Goal: Task Accomplishment & Management: Manage account settings

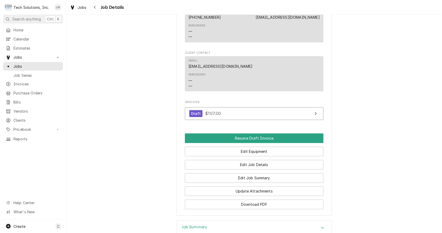
scroll to position [818, 0]
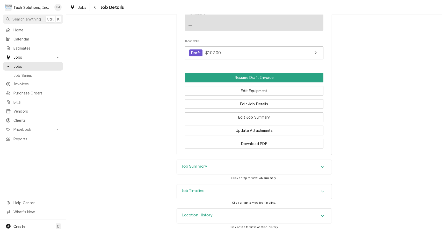
click at [263, 145] on button "Download PDF" at bounding box center [254, 144] width 139 height 10
click at [267, 77] on button "Resume Draft Invoice" at bounding box center [254, 77] width 139 height 10
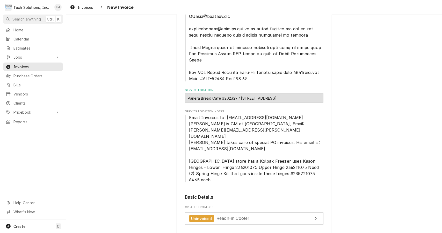
scroll to position [317, 0]
click at [21, 57] on span "Jobs" at bounding box center [32, 56] width 39 height 5
click at [21, 65] on span "Jobs" at bounding box center [36, 65] width 47 height 5
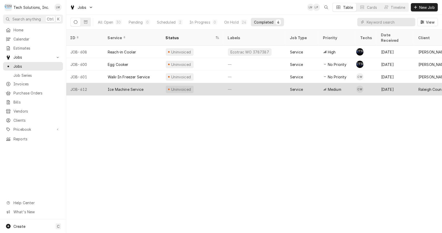
click at [124, 86] on div "Ice Machine Service" at bounding box center [126, 88] width 36 height 5
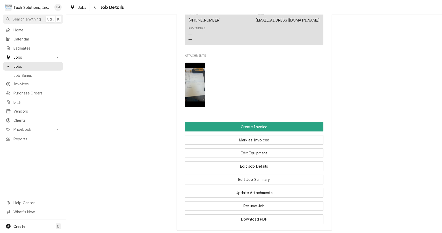
scroll to position [528, 0]
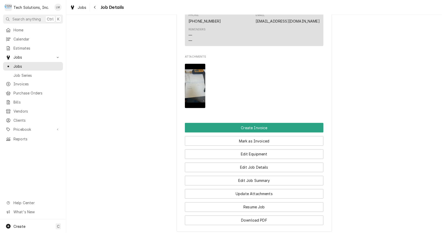
click at [190, 64] on img "Attachments" at bounding box center [195, 86] width 20 height 44
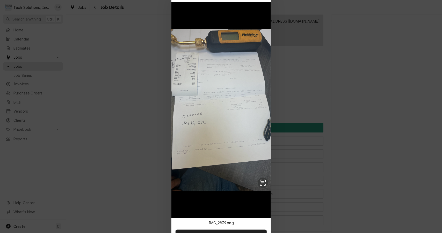
click at [298, 20] on div at bounding box center [221, 116] width 442 height 233
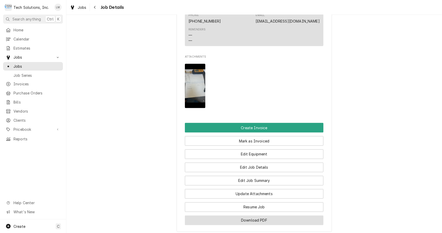
click at [257, 215] on button "Download PDF" at bounding box center [254, 220] width 139 height 10
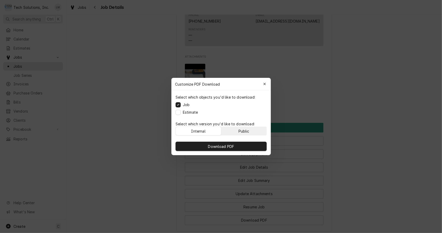
click at [248, 131] on div "Public" at bounding box center [243, 130] width 11 height 5
click at [245, 146] on button "Download PDF" at bounding box center [221, 145] width 91 height 9
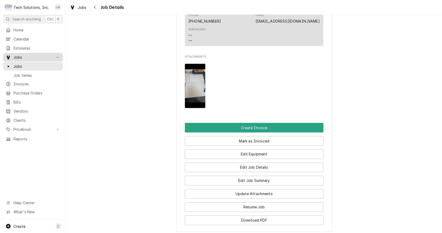
click at [16, 57] on span "Jobs" at bounding box center [32, 56] width 39 height 5
click at [21, 56] on span "Jobs" at bounding box center [32, 56] width 39 height 5
click at [25, 64] on span "Jobs" at bounding box center [36, 65] width 47 height 5
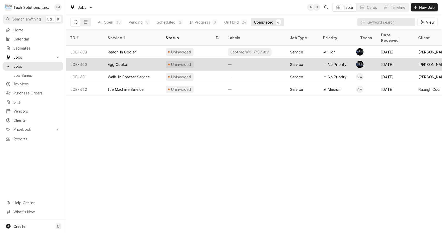
click at [125, 58] on div "Egg Cooker" at bounding box center [133, 64] width 58 height 12
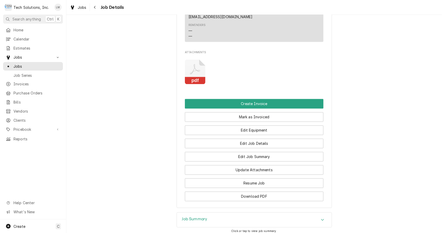
scroll to position [726, 0]
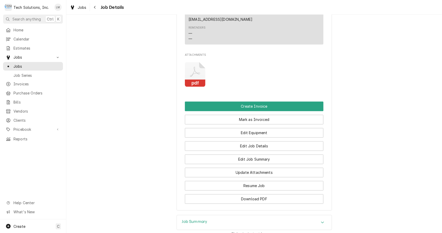
click at [195, 84] on rect "Attachments" at bounding box center [195, 82] width 20 height 7
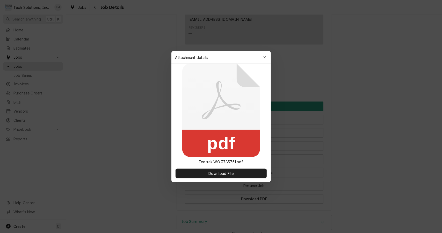
click at [225, 175] on span "Download File" at bounding box center [220, 172] width 27 height 5
click at [264, 61] on button "button" at bounding box center [264, 57] width 8 height 8
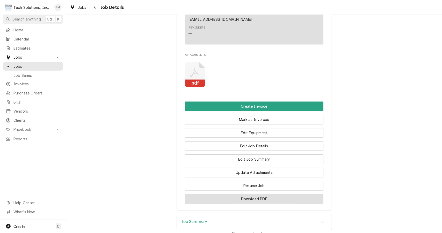
click at [276, 203] on button "Download PDF" at bounding box center [254, 199] width 139 height 10
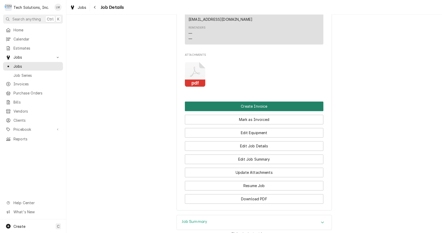
click at [269, 106] on button "Create Invoice" at bounding box center [254, 106] width 139 height 10
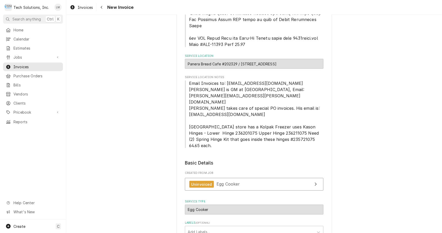
scroll to position [586, 0]
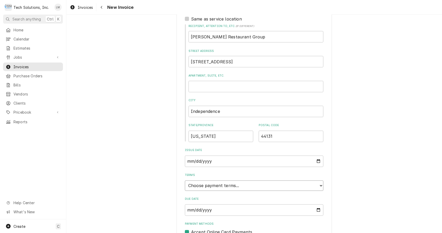
click at [319, 180] on select "Choose payment terms... Same Day Net 7 Net 14 Net 21 Net 30 Net 45 Net 60 Net 90" at bounding box center [254, 185] width 139 height 10
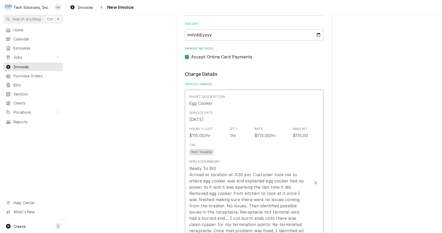
scroll to position [761, 0]
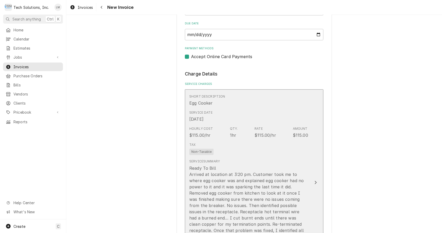
click at [315, 159] on button "Short Description Egg Cooker Service Date Aug 11, 2025 Hourly Cost $115.00/hr Q…" at bounding box center [254, 182] width 139 height 186
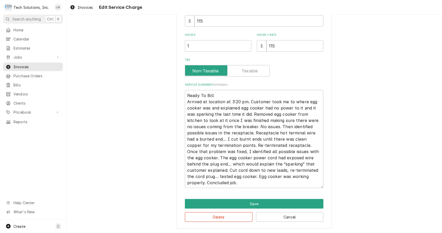
scroll to position [45, 0]
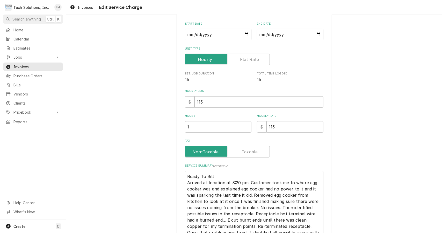
type textarea "x"
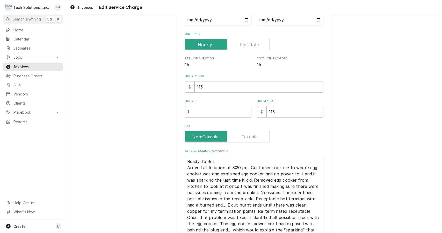
scroll to position [70, 0]
click at [256, 139] on input "Tax" at bounding box center [227, 135] width 80 height 11
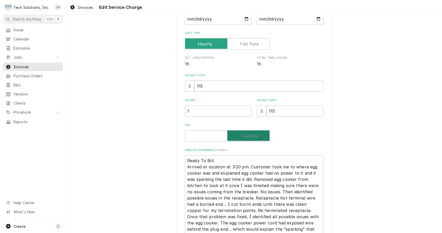
checkbox input "true"
click at [367, 181] on div "Use the fields below to edit this service charge Short Description Egg Cooker E…" at bounding box center [254, 123] width 376 height 347
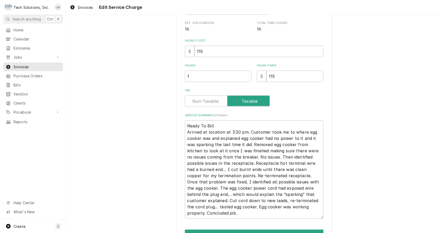
scroll to position [135, 0]
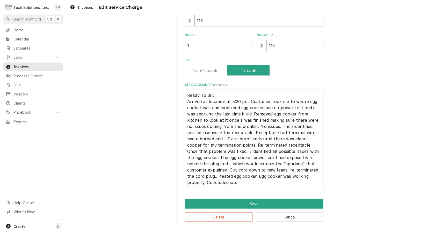
click at [228, 94] on textarea "Ready To Bill Arrived at location at 3:20 pm. Customer took me to where egg coo…" at bounding box center [254, 139] width 139 height 98
click at [218, 95] on textarea "Ready To Bill Arrived at location at 3:20 pm. Customer took me to where egg coo…" at bounding box center [254, 139] width 139 height 98
type textarea "x"
type textarea "Ready To Bil Arrived at location at 3:20 pm. Customer took me to where egg cook…"
type textarea "x"
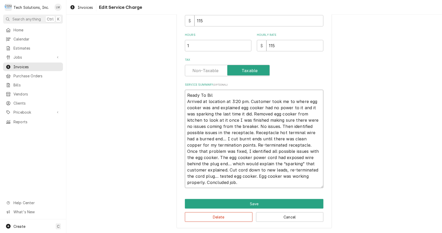
type textarea "Ready To Bi Arrived at location at 3:20 pm. Customer took me to where egg cooke…"
type textarea "x"
type textarea "Ready To B Arrived at location at 3:20 pm. Customer took me to where egg cooker…"
type textarea "x"
type textarea "Ready To Arrived at location at 3:20 pm. Customer took me to where egg cooker w…"
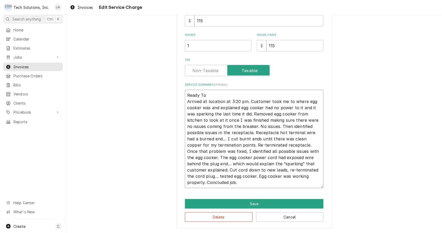
type textarea "x"
type textarea "Ready To Arrived at location at 3:20 pm. Customer took me to where egg cooker w…"
type textarea "x"
type textarea "Ready T Arrived at location at 3:20 pm. Customer took me to where egg cooker wa…"
type textarea "x"
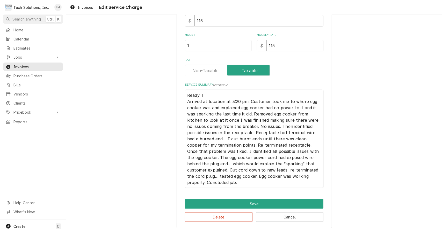
type textarea "Ready Arrived at location at 3:20 pm. Customer took me to where egg cooker was …"
type textarea "x"
type textarea "Ready Arrived at location at 3:20 pm. Customer took me to where egg cooker was …"
type textarea "x"
type textarea "Read Arrived at location at 3:20 pm. Customer took me to where egg cooker was a…"
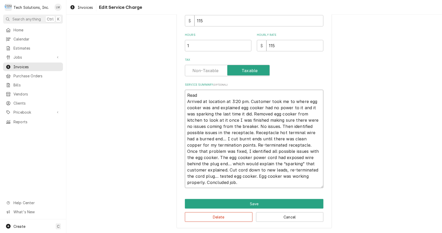
type textarea "x"
type textarea "Rea Arrived at location at 3:20 pm. Customer took me to where egg cooker was an…"
type textarea "x"
type textarea "Re Arrived at location at 3:20 pm. Customer took me to where egg cooker was and…"
type textarea "x"
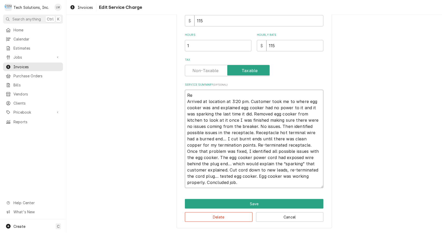
type textarea "R Arrived at location at 3:20 pm. Customer took me to where egg cooker was and …"
type textarea "x"
type textarea "Arrived at location at 3:20 pm. Customer took me to where egg cooker was and ex…"
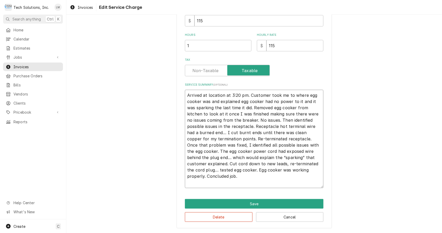
type textarea "x"
type textarea "Arrived at location at 3:20 pm. Customer took me to where egg cooker was and ex…"
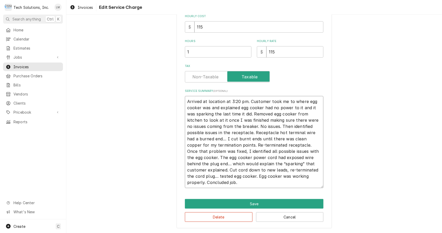
type textarea "x"
type textarea "rrived at location at 3:20 pm. Customer took me to where egg cooker was and exp…"
type textarea "x"
type textarea "rived at location at 3:20 pm. Customer took me to where egg cooker was and expl…"
type textarea "x"
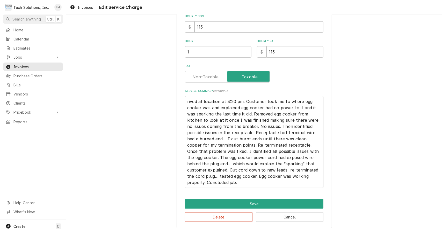
type textarea "ived at location at 3:20 pm. Customer took me to where egg cooker was and expla…"
type textarea "x"
type textarea "ved at location at 3:20 pm. Customer took me to where egg cooker was and explai…"
type textarea "x"
type textarea "ed at location at 3:20 pm. Customer took me to where egg cooker was and explain…"
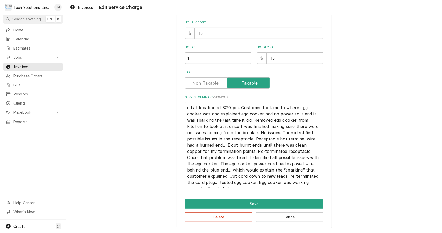
type textarea "x"
type textarea "d at location at 3:20 pm. Customer took me to where egg cooker was and explaine…"
type textarea "x"
type textarea "at location at 3:20 pm. Customer took me to where egg cooker was and explained …"
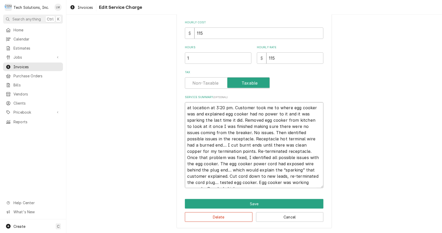
type textarea "x"
type textarea "at location at 3:20 pm. Customer took me to where egg cooker was and explained …"
type textarea "x"
type textarea "t location at 3:20 pm. Customer took me to where egg cooker was and explained e…"
type textarea "x"
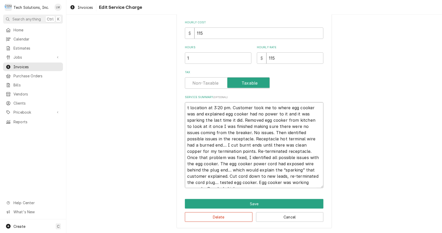
type textarea "location at 3:20 pm. Customer took me to where egg cooker was and explained egg…"
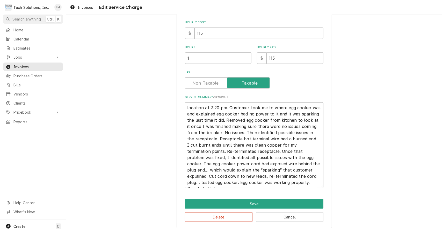
type textarea "x"
type textarea "location at 3:20 pm. Customer took me to where egg cooker was and explained egg…"
type textarea "x"
type textarea "ocation at 3:20 pm. Customer took me to where egg cooker was and explained egg …"
type textarea "x"
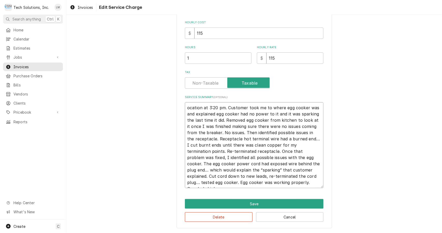
type textarea "cation at 3:20 pm. Customer took me to where egg cooker was and explained egg c…"
type textarea "x"
type textarea "ation at 3:20 pm. Customer took me to where egg cooker was and explained egg co…"
type textarea "x"
type textarea "tion at 3:20 pm. Customer took me to where egg cooker was and explained egg coo…"
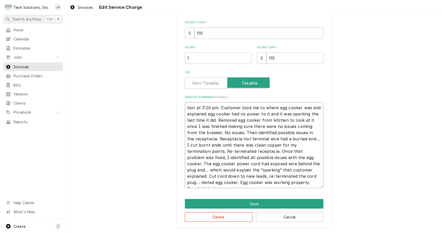
type textarea "x"
type textarea "ion at 3:20 pm. Customer took me to where egg cooker was and explained egg cook…"
type textarea "x"
type textarea "on at 3:20 pm. Customer took me to where egg cooker was and explained egg cooke…"
type textarea "x"
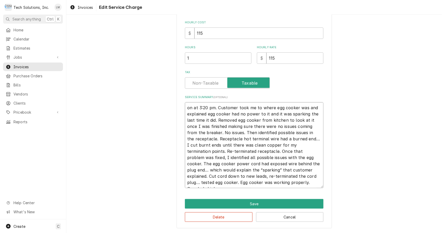
type textarea "n at 3:20 pm. Customer took me to where egg cooker was and explained egg cooker…"
type textarea "x"
type textarea "at 3:20 pm. Customer took me to where egg cooker was and explained egg cooker h…"
type textarea "x"
type textarea "at 3:20 pm. Customer took me to where egg cooker was and explained egg cooker h…"
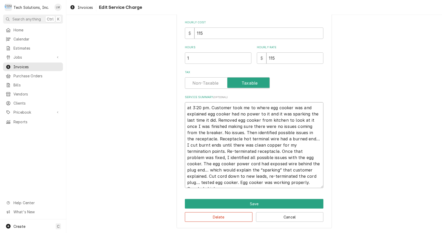
type textarea "x"
type textarea "t 3:20 pm. Customer took me to where egg cooker was and explained egg cooker ha…"
type textarea "x"
type textarea "3:20 pm. Customer took me to where egg cooker was and explained egg cooker had …"
type textarea "x"
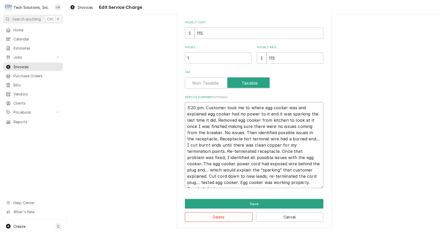
type textarea "3:20 pm. Customer took me to where egg cooker was and explained egg cooker had …"
type textarea "x"
type textarea ":20 pm. Customer took me to where egg cooker was and explained egg cooker had n…"
type textarea "x"
type textarea "20 pm. Customer took me to where egg cooker was and explained egg cooker had no…"
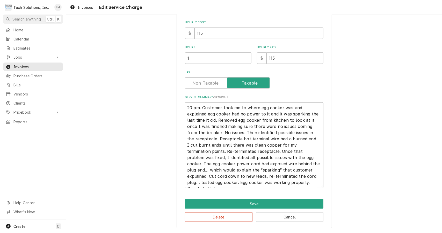
type textarea "x"
type textarea "0 pm. Customer took me to where egg cooker was and explained egg cooker had no …"
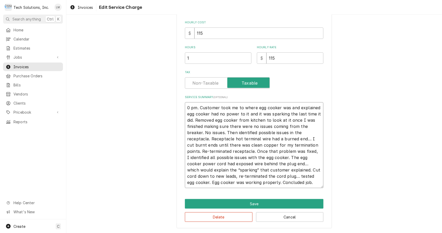
type textarea "x"
type textarea "pm. Customer took me to where egg cooker was and explained egg cooker had no po…"
type textarea "x"
type textarea "pm. Customer took me to where egg cooker was and explained egg cooker had no po…"
type textarea "x"
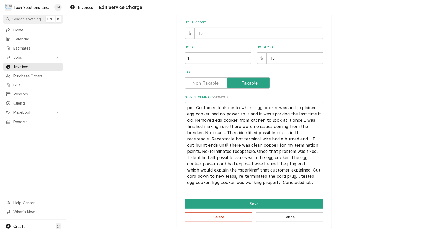
type textarea "m. Customer took me to where egg cooker was and explained egg cooker had no pow…"
type textarea "x"
type textarea ". Customer took me to where egg cooker was and explained egg cooker had no powe…"
type textarea "x"
type textarea "Customer took me to where egg cooker was and explained egg cooker had no power …"
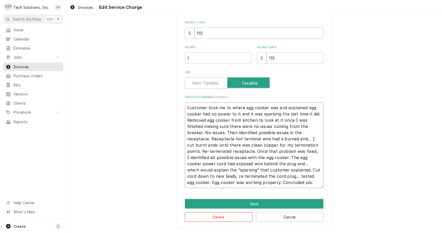
type textarea "x"
type textarea "Customer took me to where egg cooker was and explained egg cooker had no power …"
type textarea "x"
type textarea "ustomer took me to where egg cooker was and explained egg cooker had no power t…"
type textarea "x"
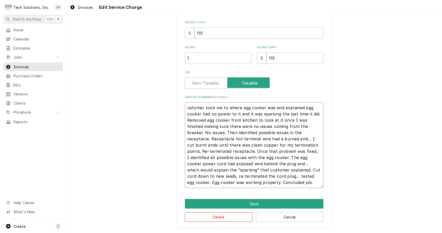
type textarea "stomer took me to where egg cooker was and explained egg cooker had no power to…"
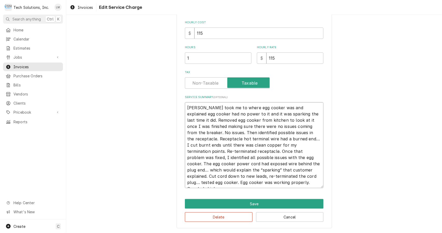
type textarea "x"
type textarea "tomer took me to where egg cooker was and explained egg cooker had no power to …"
type textarea "x"
type textarea "omer took me to where egg cooker was and explained egg cooker had no power to i…"
type textarea "x"
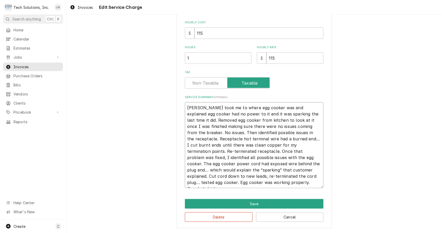
type textarea "mer took me to where egg cooker was and explained egg cooker had no power to it…"
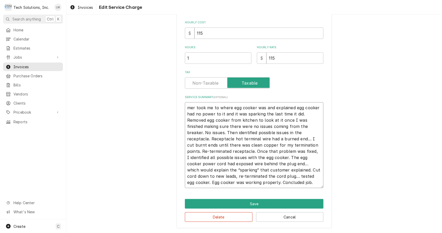
type textarea "x"
type textarea "er took me to where egg cooker was and explained egg cooker had no power to it …"
type textarea "x"
type textarea "r took me to where egg cooker was and explained egg cooker had no power to it a…"
type textarea "x"
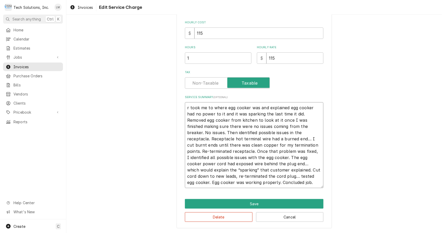
type textarea "took me to where egg cooker was and explained egg cooker had no power to it and…"
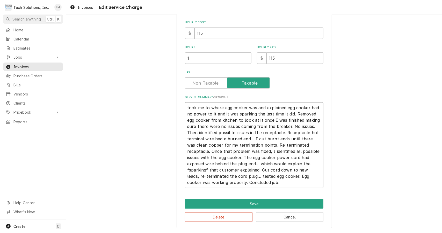
type textarea "x"
type textarea "took me to where egg cooker was and explained egg cooker had no power to it and…"
type textarea "x"
type textarea "ook me to where egg cooker was and explained egg cooker had no power to it and …"
type textarea "x"
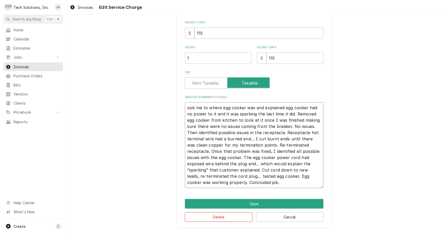
type textarea "ok me to where egg cooker was and explained egg cooker had no power to it and i…"
type textarea "x"
type textarea "k me to where egg cooker was and explained egg cooker had no power to it and it…"
type textarea "x"
type textarea "me to where egg cooker was and explained egg cooker had no power to it and it w…"
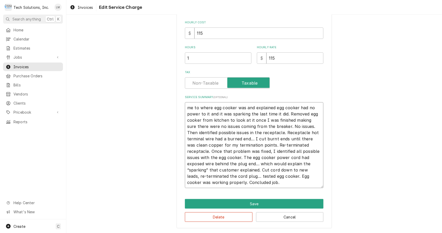
type textarea "x"
type textarea "me to where egg cooker was and explained egg cooker had no power to it and it w…"
type textarea "x"
type textarea "e to where egg cooker was and explained egg cooker had no power to it and it wa…"
type textarea "x"
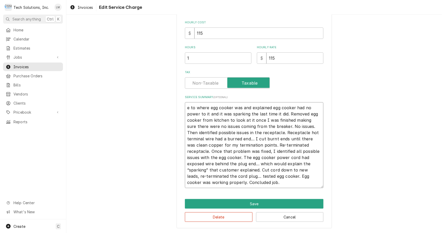
type textarea "to where egg cooker was and explained egg cooker had no power to it and it was …"
type textarea "x"
type textarea "to where egg cooker was and explained egg cooker had no power to it and it was …"
type textarea "x"
type textarea "o where egg cooker was and explained egg cooker had no power to it and it was s…"
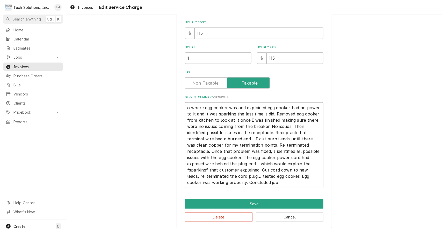
type textarea "x"
type textarea "where egg cooker was and explained egg cooker had no power to it and it was spa…"
type textarea "x"
type textarea "where egg cooker was and explained egg cooker had no power to it and it was spa…"
type textarea "x"
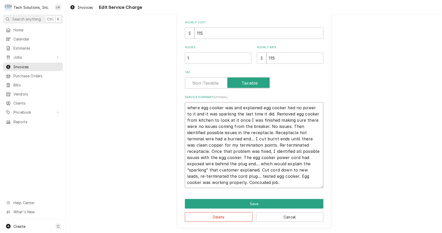
type textarea "here egg cooker was and explained egg cooker had no power to it and it was spar…"
type textarea "x"
type textarea "ere egg cooker was and explained egg cooker had no power to it and it was spark…"
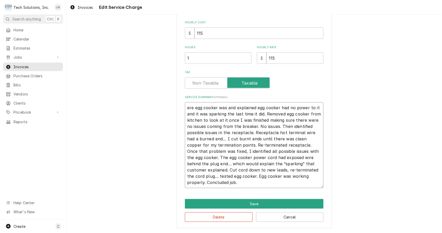
type textarea "x"
type textarea "re egg cooker was and explained egg cooker had no power to it and it was sparki…"
type textarea "x"
type textarea "e egg cooker was and explained egg cooker had no power to it and it was sparkin…"
type textarea "x"
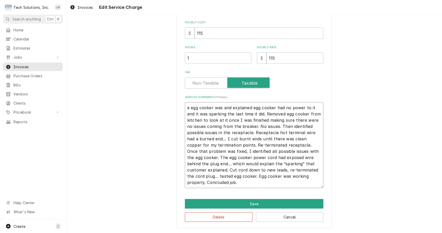
type textarea "egg cooker was and explained egg cooker had no power to it and it was sparking …"
type textarea "x"
type textarea "egg cooker was and explained egg cooker had no power to it and it was sparking …"
type textarea "x"
type textarea "gg cooker was and explained egg cooker had no power to it and it was sparking t…"
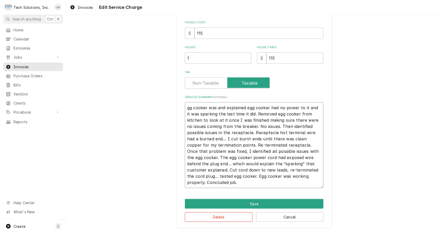
type textarea "x"
type textarea "g cooker was and explained egg cooker had no power to it and it was sparking th…"
type textarea "x"
type textarea "cooker was and explained egg cooker had no power to it and it was sparking the …"
type textarea "x"
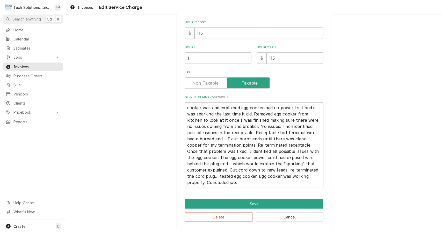
type textarea "cooker was and explained egg cooker had no power to it and it was sparking the …"
type textarea "x"
type textarea "ooker was and explained egg cooker had no power to it and it was sparking the l…"
type textarea "x"
type textarea "oker was and explained egg cooker had no power to it and it was sparking the la…"
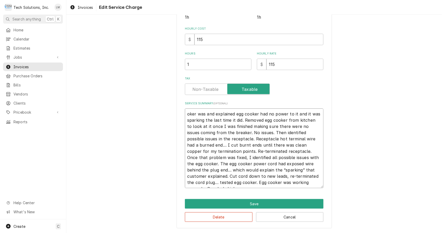
type textarea "x"
type textarea "ker was and explained egg cooker had no power to it and it was sparking the las…"
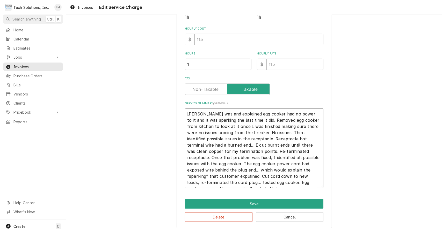
type textarea "x"
type textarea "er was and explained egg cooker had no power to it and it was sparking the last…"
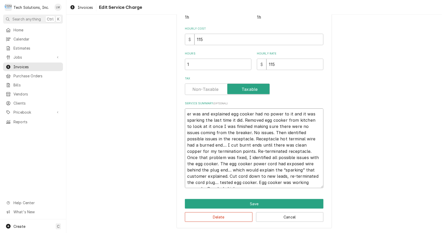
type textarea "x"
type textarea "r was and explained egg cooker had no power to it and it was sparking the last …"
type textarea "x"
type textarea "was and explained egg cooker had no power to it and it was sparking the last ti…"
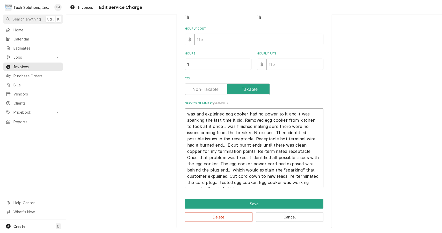
type textarea "x"
type textarea "was and explained egg cooker had no power to it and it was sparking the last ti…"
type textarea "x"
type textarea "as and explained egg cooker had no power to it and it was sparking the last tim…"
type textarea "x"
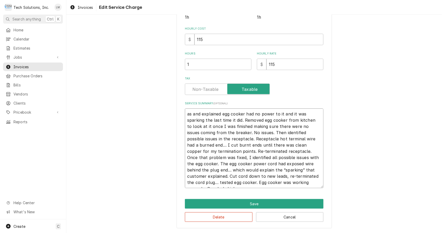
type textarea "s and explained egg cooker had no power to it and it was sparking the last time…"
type textarea "x"
type textarea "and explained egg cooker had no power to it and it was sparking the last time i…"
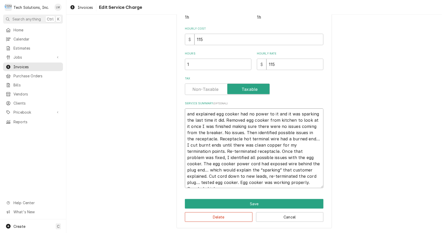
type textarea "x"
type textarea "and explained egg cooker had no power to it and it was sparking the last time i…"
type textarea "x"
type textarea "nd explained egg cooker had no power to it and it was sparking the last time it…"
type textarea "x"
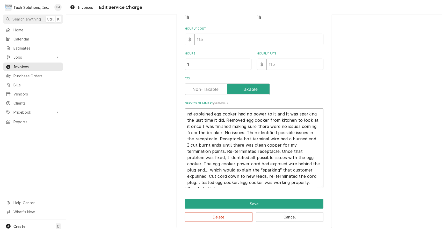
type textarea "d explained egg cooker had no power to it and it was sparking the last time it …"
type textarea "x"
type textarea "explained egg cooker had no power to it and it was sparking the last time it di…"
type textarea "x"
type textarea "explained egg cooker had no power to it and it was sparking the last time it di…"
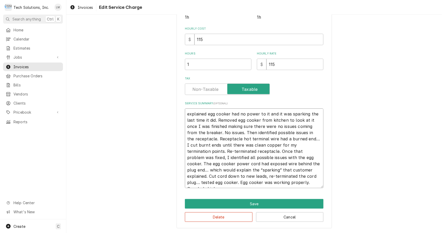
type textarea "x"
type textarea "xplained egg cooker had no power to it and it was sparking the last time it did…"
type textarea "x"
type textarea "plained egg cooker had no power to it and it was sparking the last time it did.…"
type textarea "x"
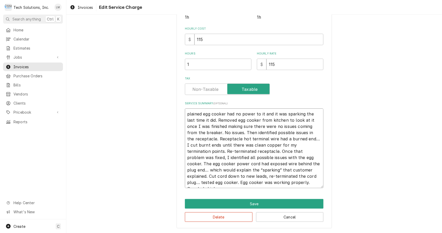
type textarea "lained egg cooker had no power to it and it was sparking the last time it did. …"
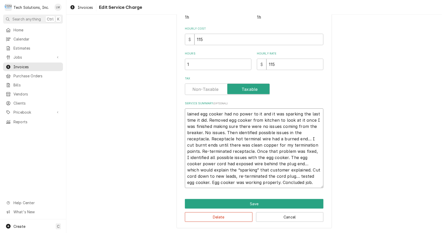
type textarea "x"
type textarea "ained egg cooker had no power to it and it was sparking the last time it did. R…"
type textarea "x"
type textarea "ined egg cooker had no power to it and it was sparking the last time it did. Re…"
type textarea "x"
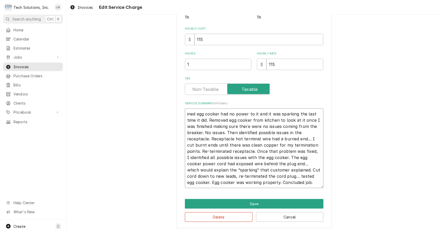
type textarea "ned egg cooker had no power to it and it was sparking the last time it did. Rem…"
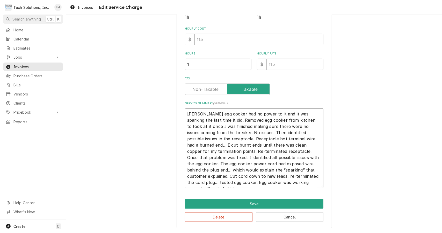
type textarea "x"
type textarea "ed egg cooker had no power to it and it was sparking the last time it did. Remo…"
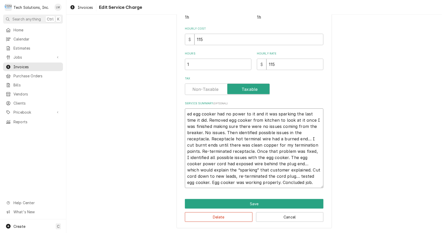
type textarea "x"
type textarea "d egg cooker had no power to it and it was sparking the last time it did. Remov…"
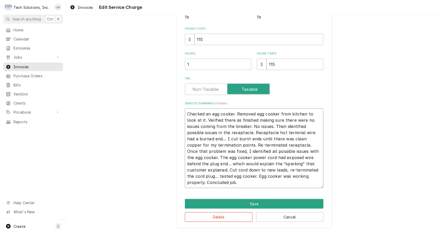
scroll to position [110, 0]
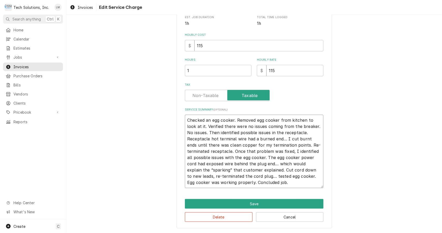
click at [200, 133] on textarea "Checked an egg cooker. Removed egg cooker from kitchen to look at it. Verified …" at bounding box center [254, 150] width 139 height 73
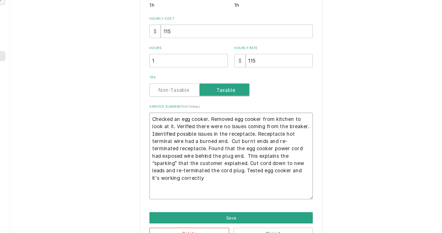
scroll to position [98, 0]
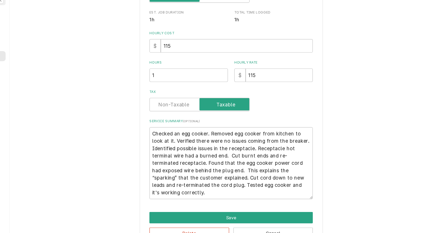
click at [378, 164] on div "Use the fields below to edit this service charge Short Description Egg Cooker E…" at bounding box center [254, 77] width 376 height 310
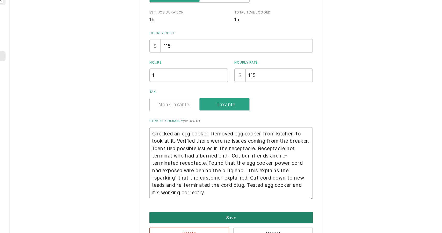
click at [294, 206] on button "Save" at bounding box center [254, 204] width 139 height 10
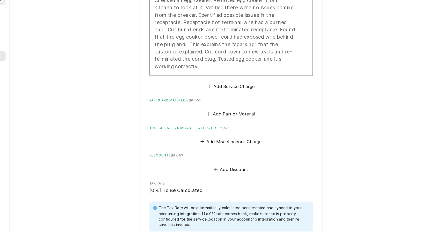
scroll to position [910, 0]
click at [261, 135] on button "Add Miscellaneous Charge" at bounding box center [254, 138] width 54 height 7
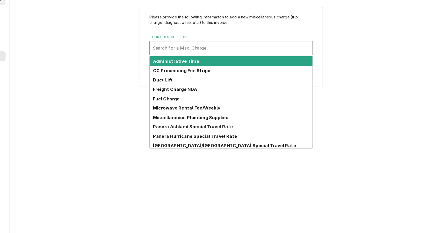
click at [208, 103] on strong "Fuel Charge" at bounding box center [199, 102] width 23 height 4
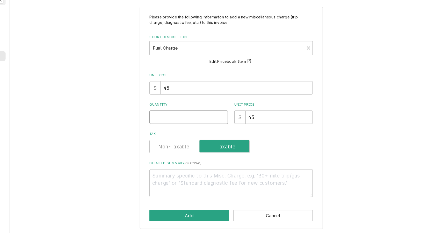
click at [232, 120] on input "Quantity" at bounding box center [218, 118] width 67 height 11
click at [230, 201] on button "Add" at bounding box center [219, 202] width 68 height 10
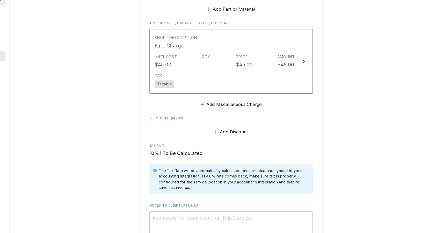
scroll to position [999, 0]
click at [259, 103] on button "Add Miscellaneous Charge" at bounding box center [254, 106] width 54 height 7
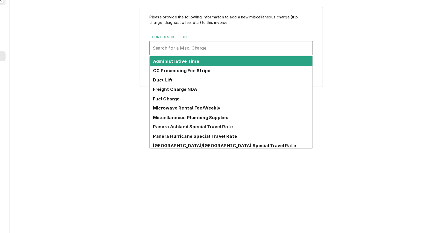
click at [263, 127] on div "Panera Ashland Special Travel Rate" at bounding box center [254, 126] width 138 height 8
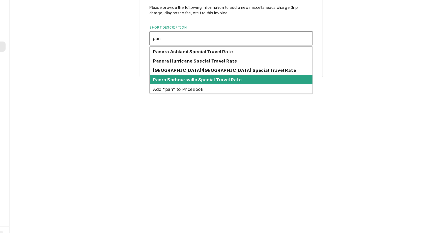
click at [244, 94] on strong "Panra Barboursville Special Travel Rate" at bounding box center [225, 94] width 75 height 4
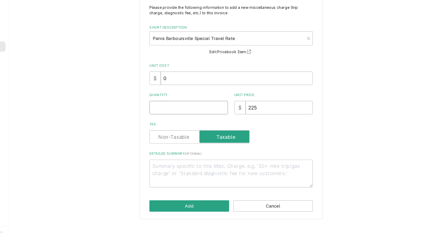
click at [239, 117] on input "Quantity" at bounding box center [218, 118] width 67 height 11
click at [233, 199] on button "Add" at bounding box center [219, 202] width 68 height 10
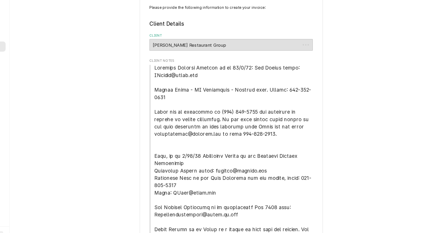
scroll to position [993, 0]
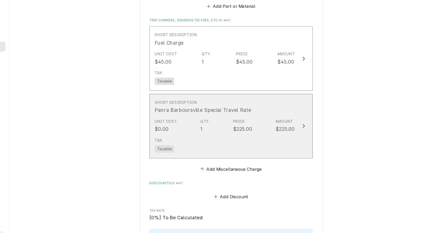
click at [315, 131] on div "Update Line Item" at bounding box center [315, 134] width 7 height 6
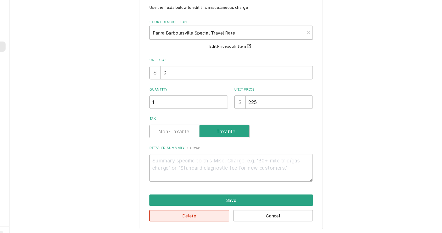
click at [230, 210] on button "Delete" at bounding box center [219, 210] width 68 height 10
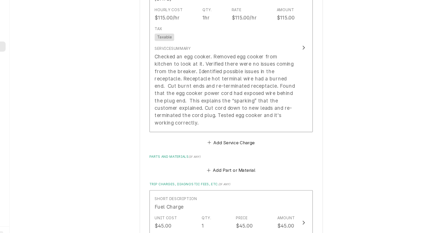
scroll to position [853, 0]
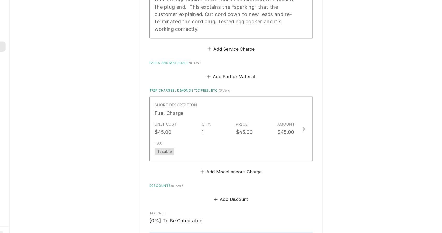
scroll to position [933, 0]
click at [253, 169] on button "Add Miscellaneous Charge" at bounding box center [254, 172] width 54 height 7
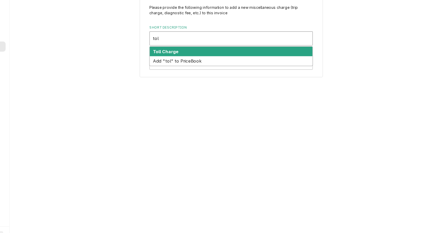
click at [220, 70] on div "Toll Charge" at bounding box center [254, 71] width 138 height 8
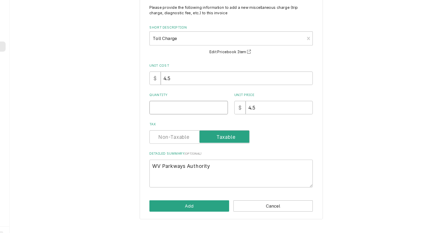
click at [221, 120] on input "Quantity" at bounding box center [218, 118] width 67 height 11
click at [234, 203] on button "Add" at bounding box center [219, 202] width 68 height 10
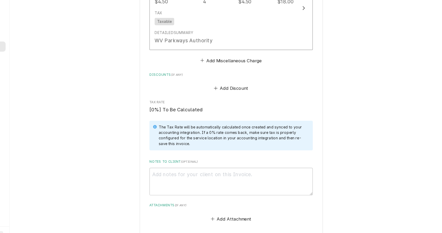
scroll to position [1102, 0]
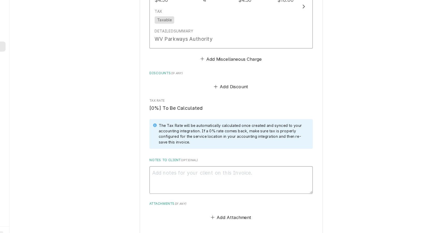
click at [264, 168] on textarea "Notes to Client ( optional )" at bounding box center [254, 180] width 139 height 24
click at [240, 208] on button "Add Attachment" at bounding box center [254, 211] width 36 height 7
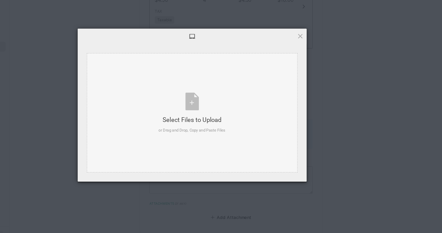
click at [223, 114] on div "Select Files to Upload or Drag and Drop, Copy and Paste Files" at bounding box center [221, 123] width 57 height 34
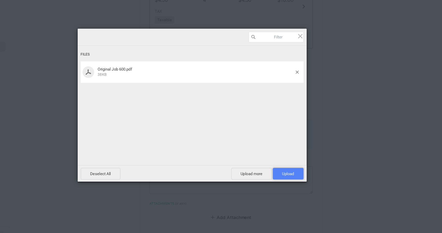
click at [302, 177] on span "Upload 1" at bounding box center [302, 174] width 26 height 10
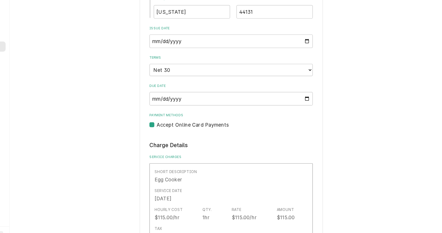
scroll to position [684, 0]
click at [382, 195] on div "Please provide the following information to create your invoice: Client Details…" at bounding box center [254, 53] width 376 height 1435
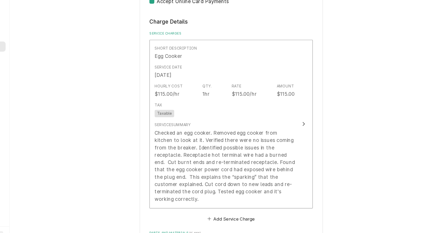
scroll to position [790, 0]
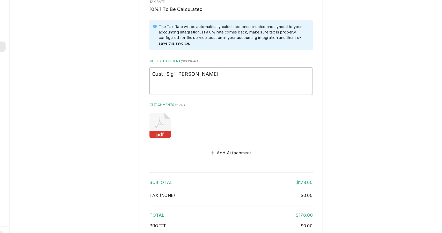
scroll to position [1192, 0]
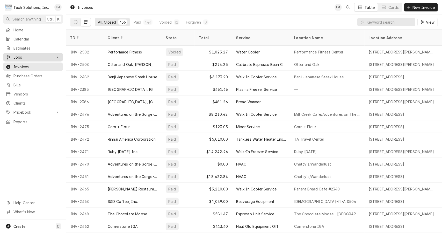
click at [22, 56] on span "Jobs" at bounding box center [32, 56] width 39 height 5
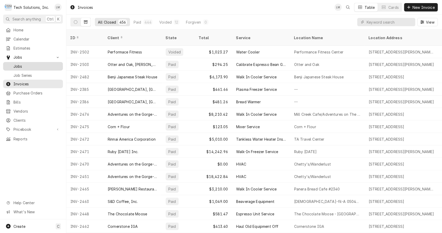
click at [21, 63] on span "Jobs" at bounding box center [36, 65] width 47 height 5
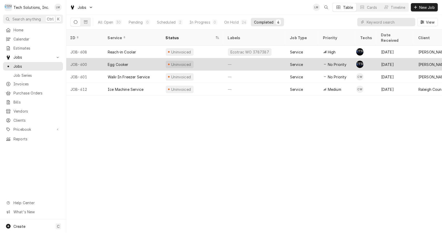
click at [122, 58] on div "Egg Cooker" at bounding box center [133, 64] width 58 height 12
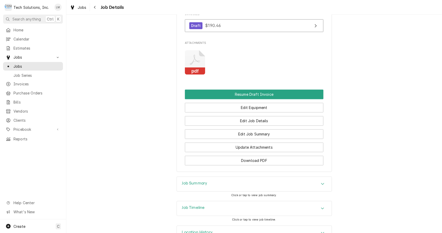
scroll to position [784, 0]
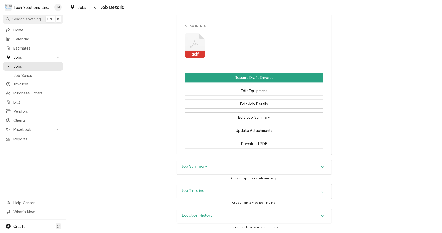
click at [321, 193] on icon "Accordion Header" at bounding box center [323, 191] width 4 height 4
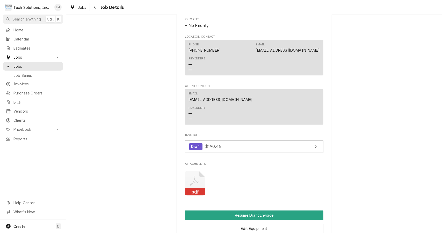
scroll to position [645, 0]
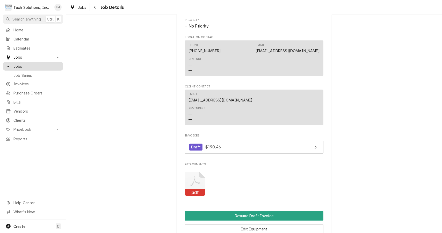
click at [19, 64] on span "Jobs" at bounding box center [36, 65] width 47 height 5
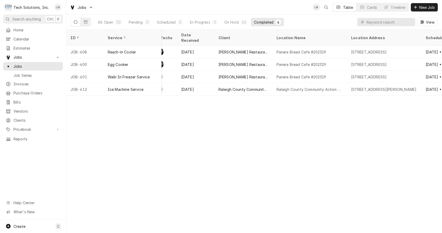
scroll to position [0, 201]
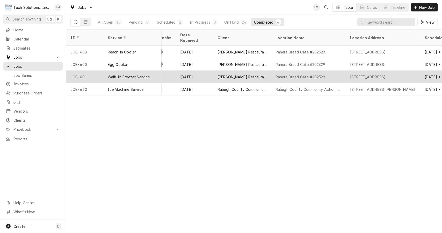
click at [365, 73] on div "905 Ring Road, Barboursville, WV 25504" at bounding box center [383, 76] width 75 height 12
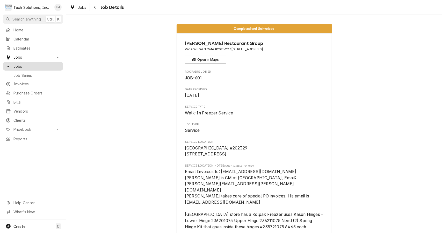
click at [20, 64] on span "Jobs" at bounding box center [36, 65] width 47 height 5
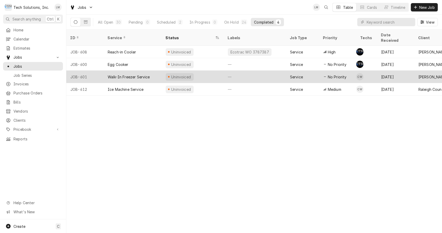
click at [389, 70] on div "Aug 11" at bounding box center [395, 76] width 37 height 12
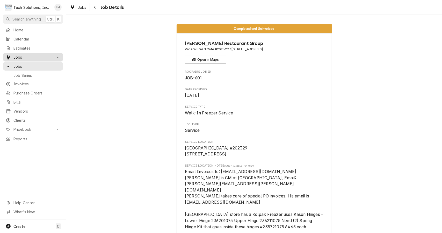
click at [21, 58] on div "Jobs" at bounding box center [33, 57] width 58 height 6
click at [20, 58] on div "Jobs" at bounding box center [33, 57] width 58 height 6
click at [22, 66] on span "Jobs" at bounding box center [36, 65] width 47 height 5
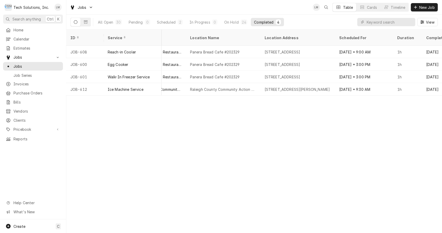
scroll to position [0, 292]
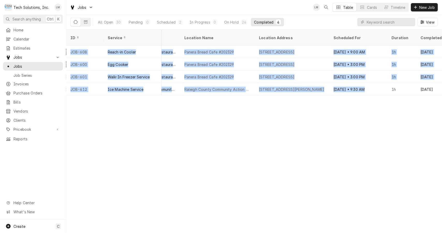
drag, startPoint x: 370, startPoint y: 87, endPoint x: 364, endPoint y: 96, distance: 11.6
click at [364, 96] on div "ID Service Status Labels Job Type Priority Techs Date Received Client Location …" at bounding box center [254, 131] width 376 height 203
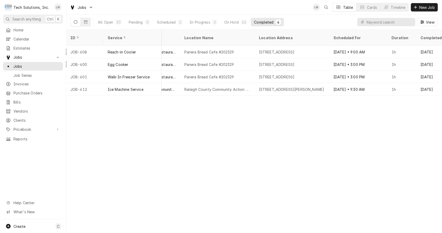
drag, startPoint x: 366, startPoint y: 92, endPoint x: 269, endPoint y: 134, distance: 105.5
click at [269, 134] on div "ID Service Status Labels Job Type Priority Techs Date Received Client Location …" at bounding box center [254, 131] width 376 height 203
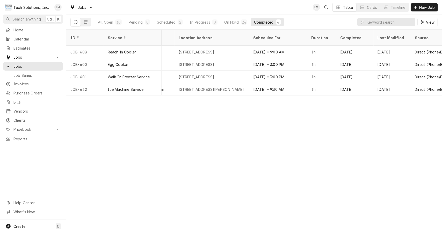
scroll to position [0, 374]
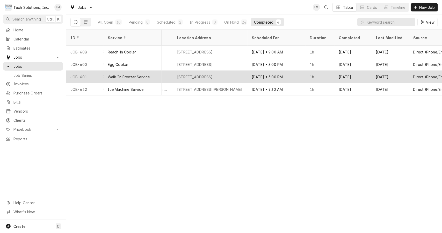
click at [132, 74] on div "Walk-In Freezer Service" at bounding box center [129, 76] width 42 height 5
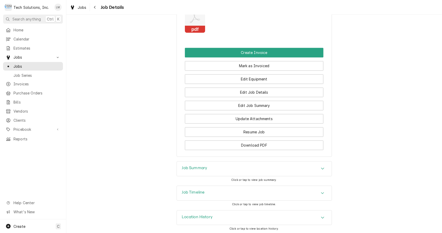
scroll to position [788, 0]
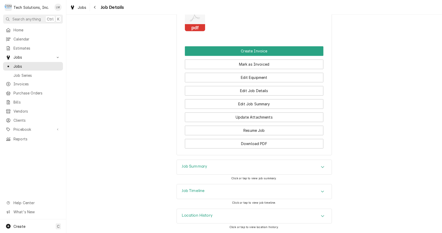
click at [322, 190] on icon "Accordion Header" at bounding box center [323, 191] width 4 height 4
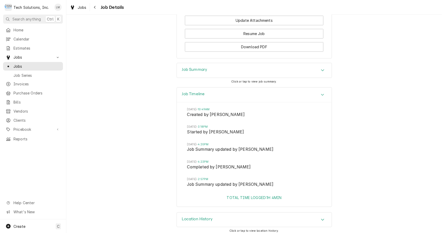
scroll to position [888, 0]
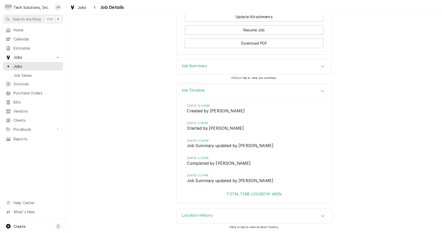
click at [390, 83] on div "Job Summary Click or tap to view job summary." at bounding box center [254, 71] width 376 height 24
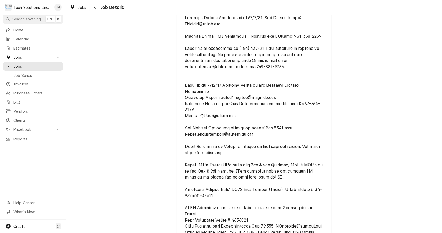
scroll to position [0, 0]
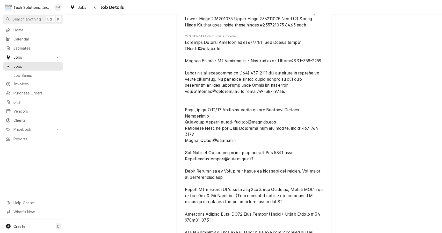
scroll to position [202, 0]
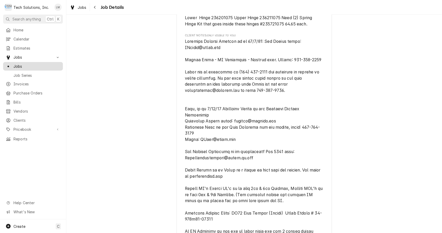
click at [20, 63] on span "Jobs" at bounding box center [36, 65] width 47 height 5
